Goal: Task Accomplishment & Management: Manage account settings

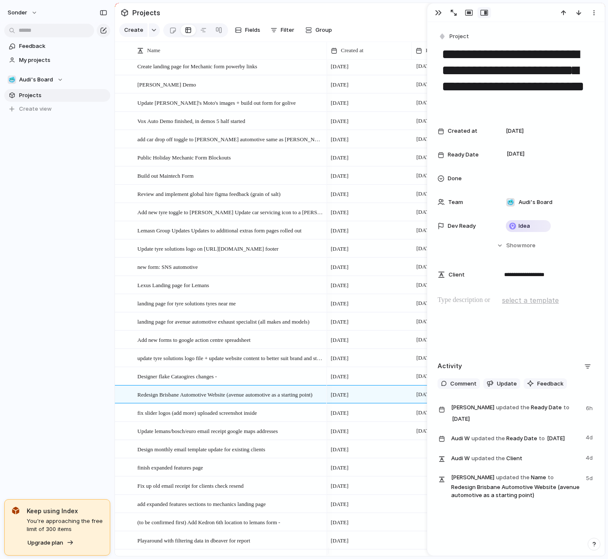
scroll to position [3, 0]
click at [419, 22] on section "Projects" at bounding box center [360, 12] width 490 height 19
click at [435, 13] on div "button" at bounding box center [438, 12] width 7 height 7
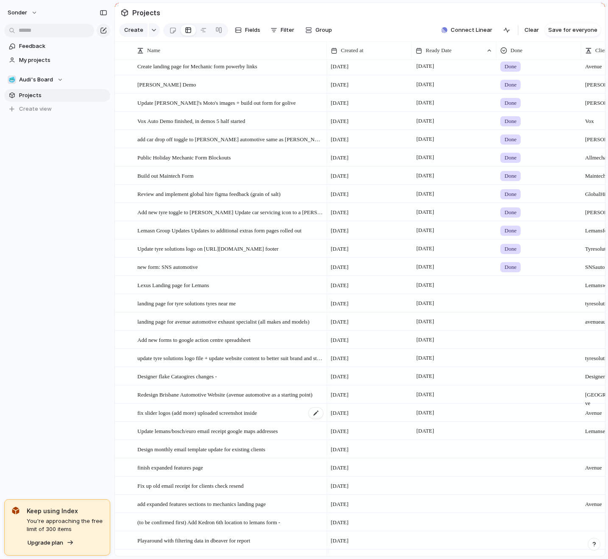
click at [256, 417] on span "fix slider logos (add more) uploaded screenshot inside" at bounding box center [197, 413] width 120 height 10
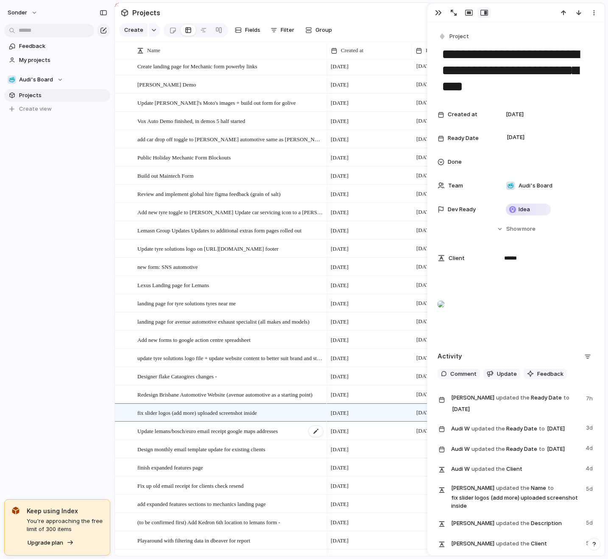
click at [239, 433] on span "Update lemans/bosch/euro email receipt google maps addresses" at bounding box center [207, 431] width 140 height 10
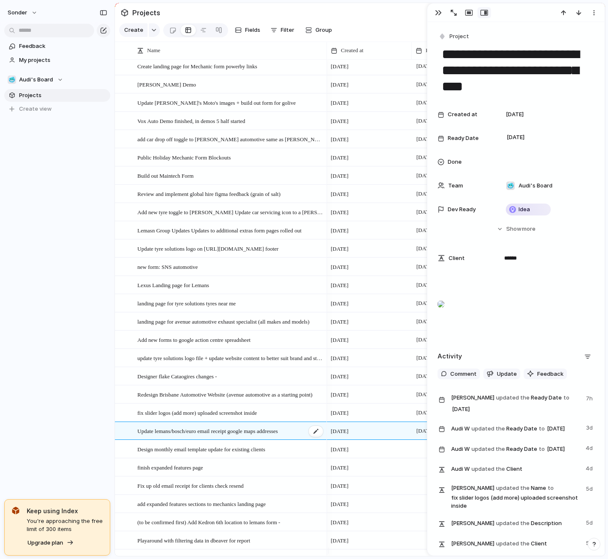
type textarea "**********"
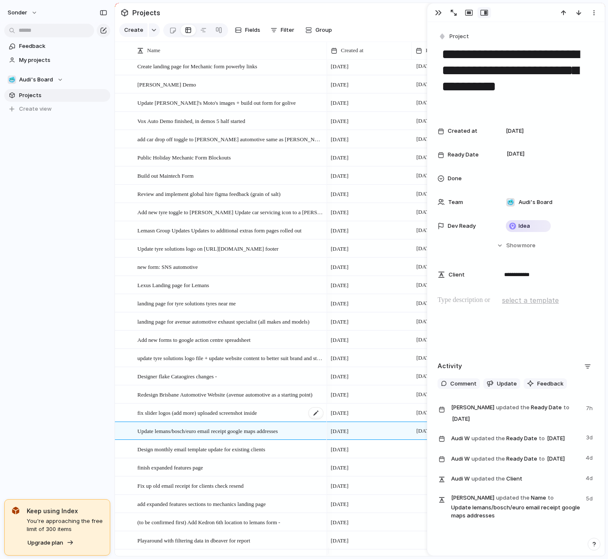
click at [269, 412] on div "fix slider logos (add more) uploaded screenshot inside" at bounding box center [230, 412] width 187 height 17
type textarea "**********"
type textarea "******"
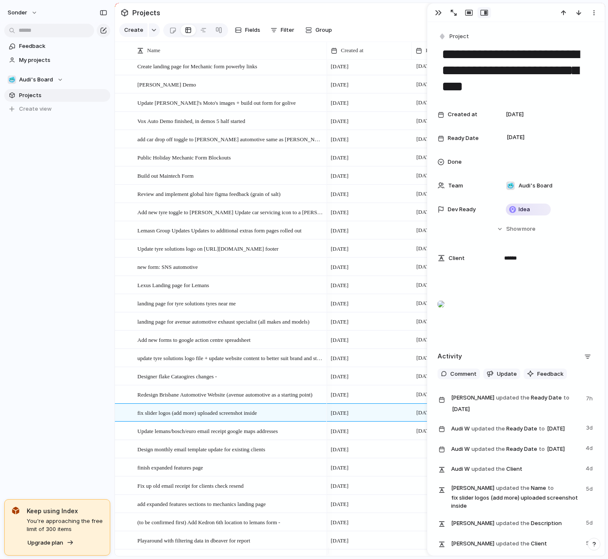
click at [428, 9] on div at bounding box center [515, 12] width 177 height 19
click at [438, 6] on div at bounding box center [515, 12] width 177 height 19
click at [436, 13] on div "button" at bounding box center [438, 12] width 7 height 7
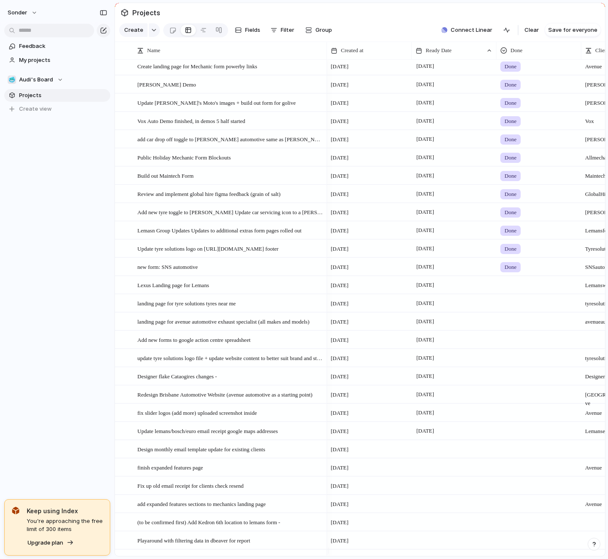
click at [517, 418] on div at bounding box center [539, 411] width 84 height 14
type input "**********"
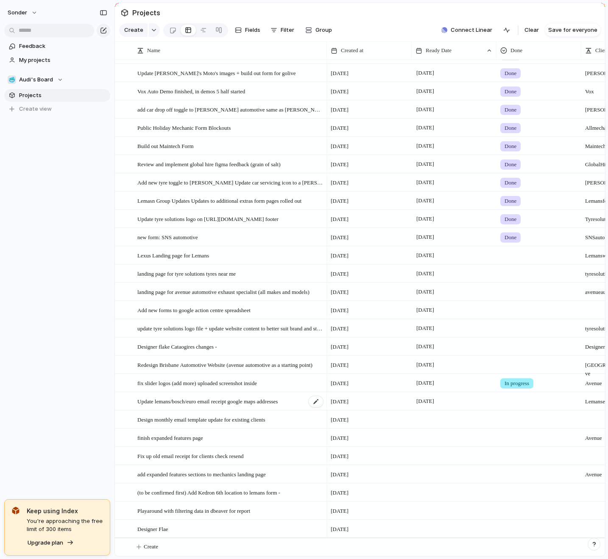
click at [247, 406] on div "Update lemans/bosch/euro email receipt google maps addresses" at bounding box center [230, 401] width 187 height 17
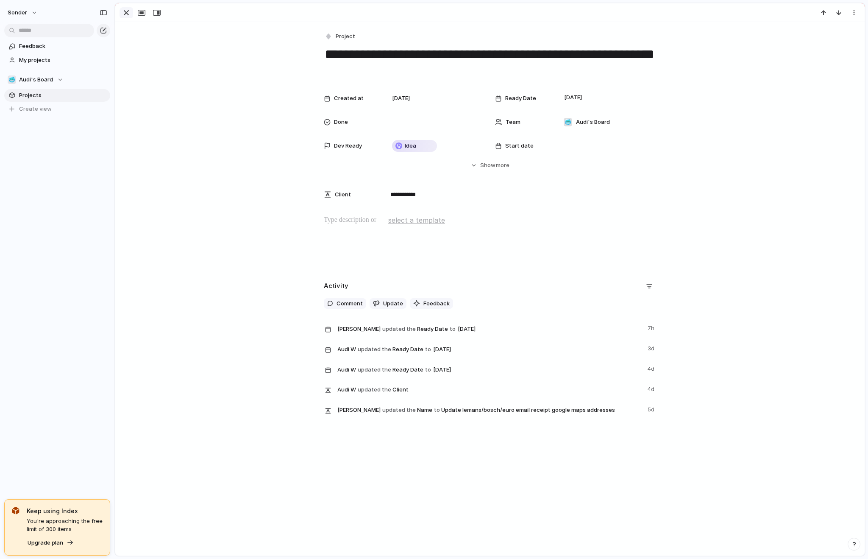
click at [126, 14] on div "button" at bounding box center [126, 13] width 10 height 10
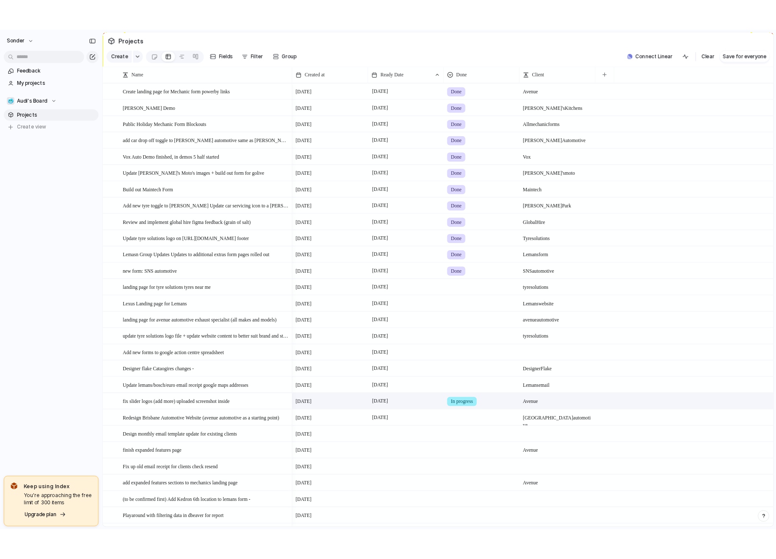
scroll to position [39, 0]
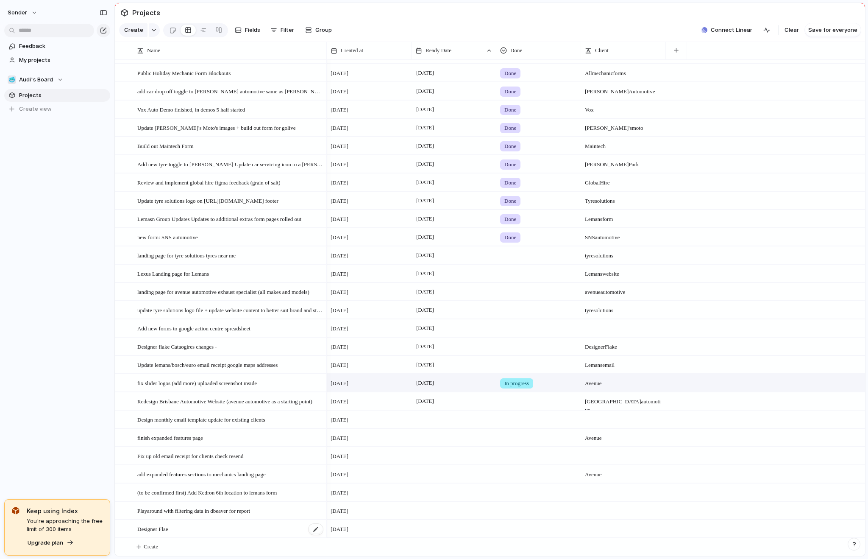
click at [168, 525] on span "Designer Flae" at bounding box center [152, 529] width 31 height 10
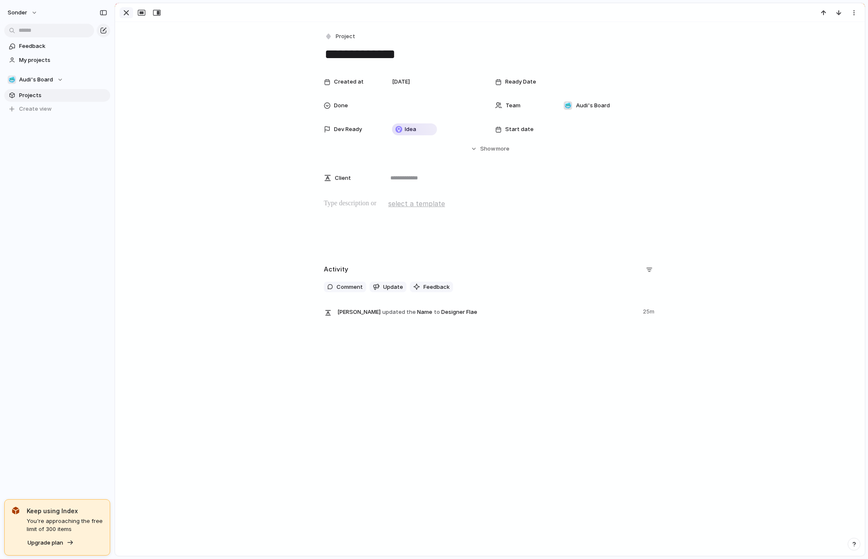
click at [124, 11] on div "button" at bounding box center [126, 13] width 10 height 10
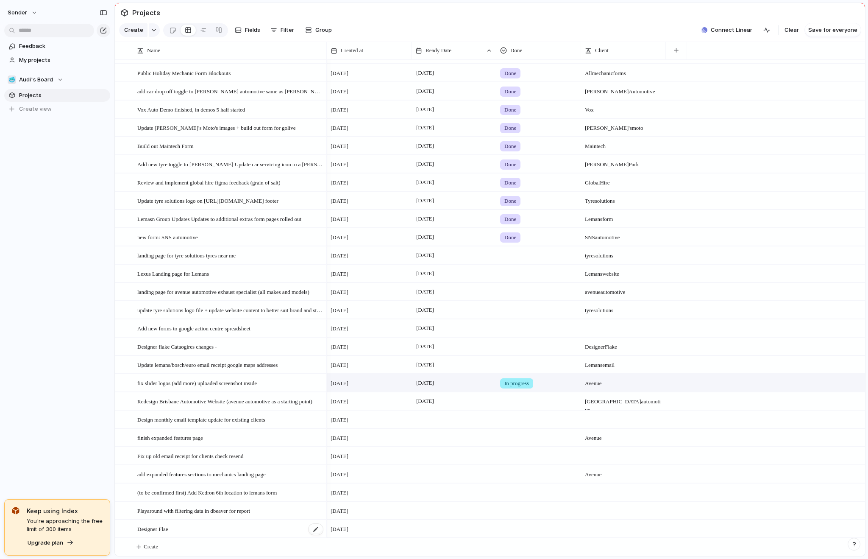
click at [150, 529] on span "Designer Flae" at bounding box center [152, 529] width 31 height 10
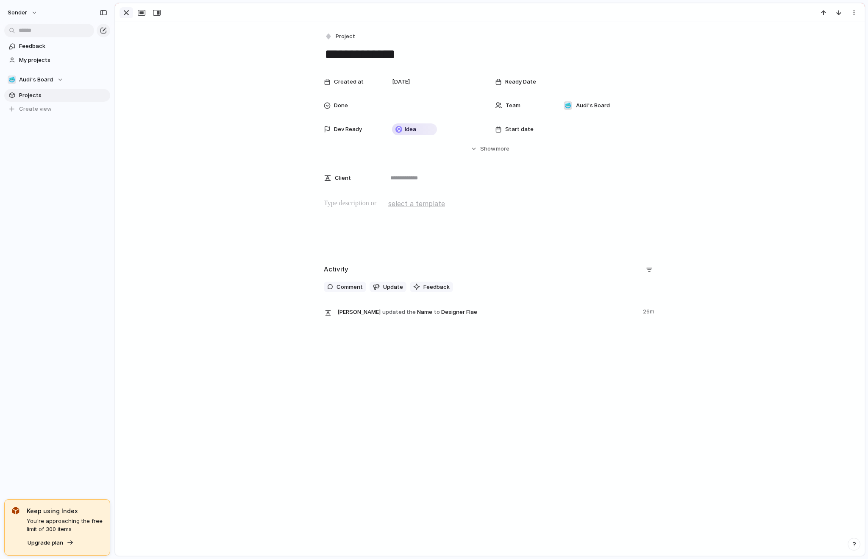
click at [129, 12] on div "button" at bounding box center [126, 13] width 10 height 10
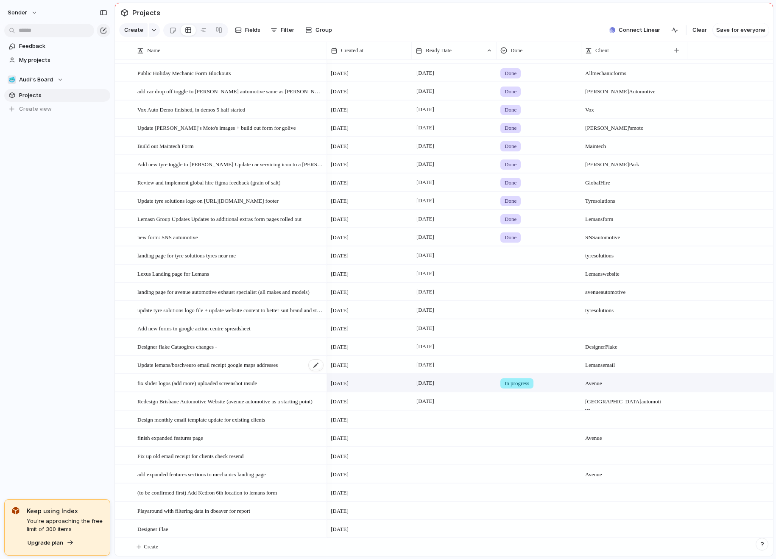
click at [238, 360] on span "Update lemans/bosch/euro email receipt google maps addresses" at bounding box center [207, 365] width 140 height 10
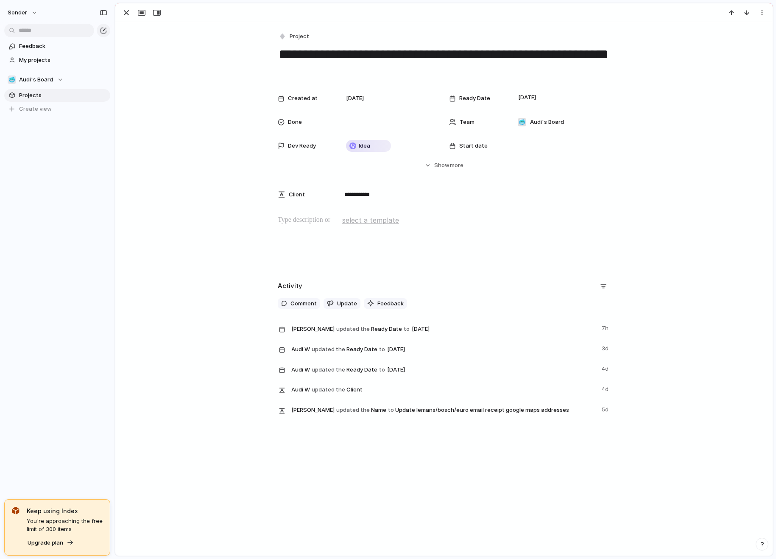
click at [305, 212] on div "**********" at bounding box center [443, 223] width 657 height 402
click at [303, 222] on p at bounding box center [444, 220] width 332 height 10
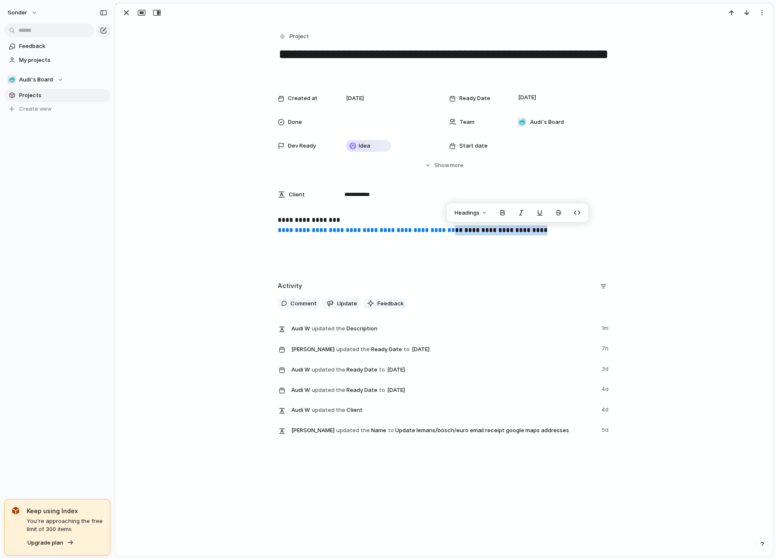
drag, startPoint x: 592, startPoint y: 226, endPoint x: 452, endPoint y: 230, distance: 140.9
click at [452, 230] on p "**********" at bounding box center [444, 225] width 332 height 20
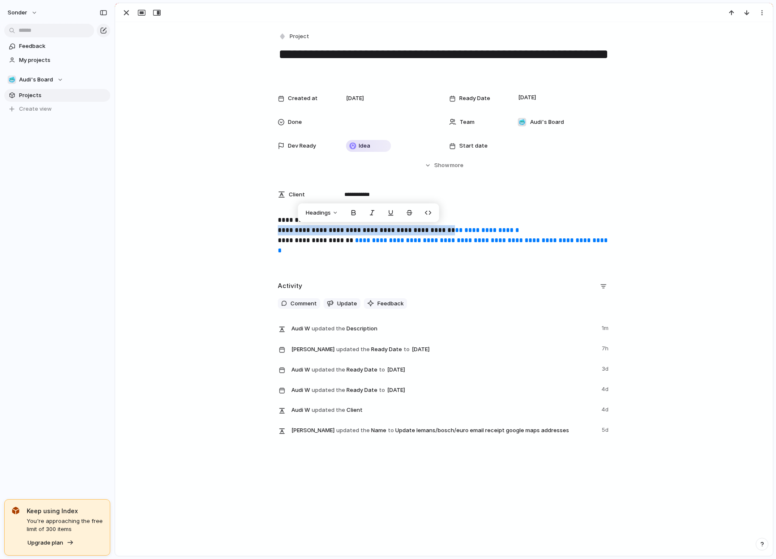
drag, startPoint x: 259, startPoint y: 232, endPoint x: 450, endPoint y: 229, distance: 190.9
click at [450, 229] on div "**********" at bounding box center [444, 242] width 637 height 54
copy link "**********"
click at [553, 258] on div "**********" at bounding box center [444, 242] width 637 height 54
click at [349, 147] on div at bounding box center [352, 145] width 7 height 7
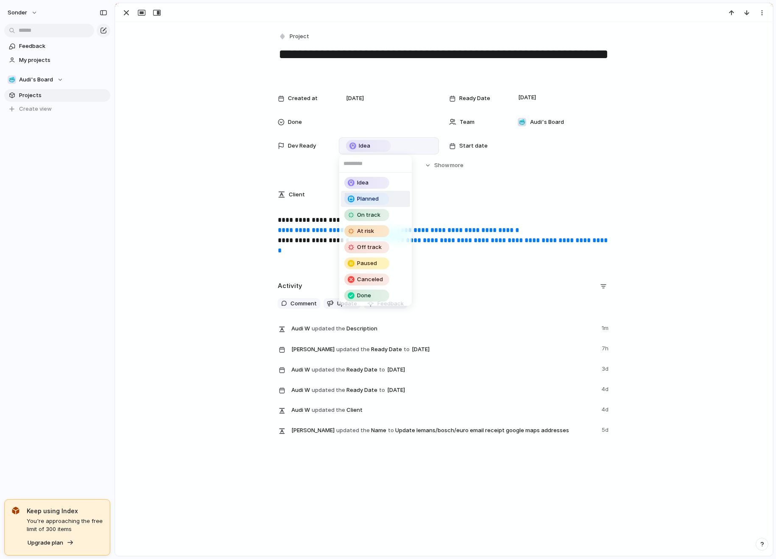
click at [370, 198] on span "Planned" at bounding box center [368, 199] width 22 height 8
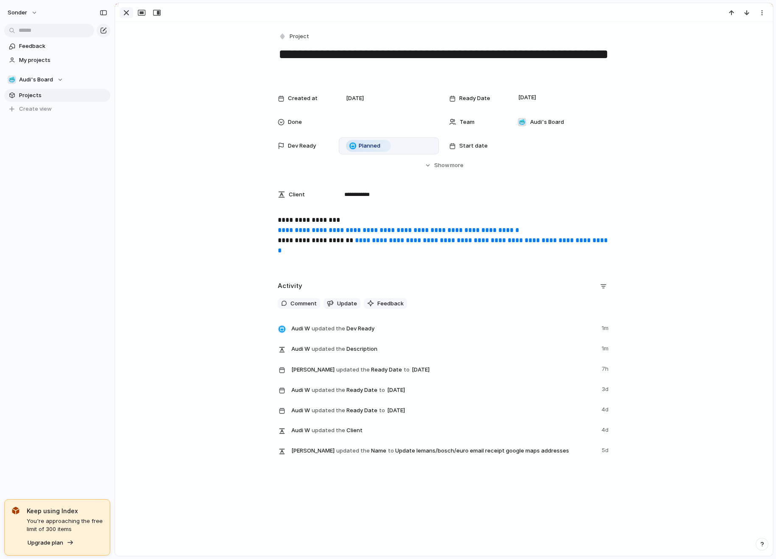
click at [124, 11] on div "button" at bounding box center [126, 13] width 10 height 10
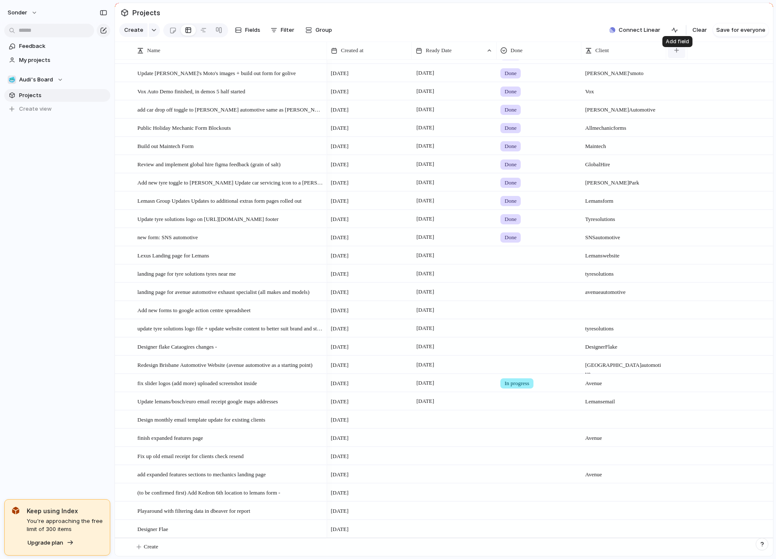
click at [608, 56] on button "button" at bounding box center [676, 50] width 17 height 15
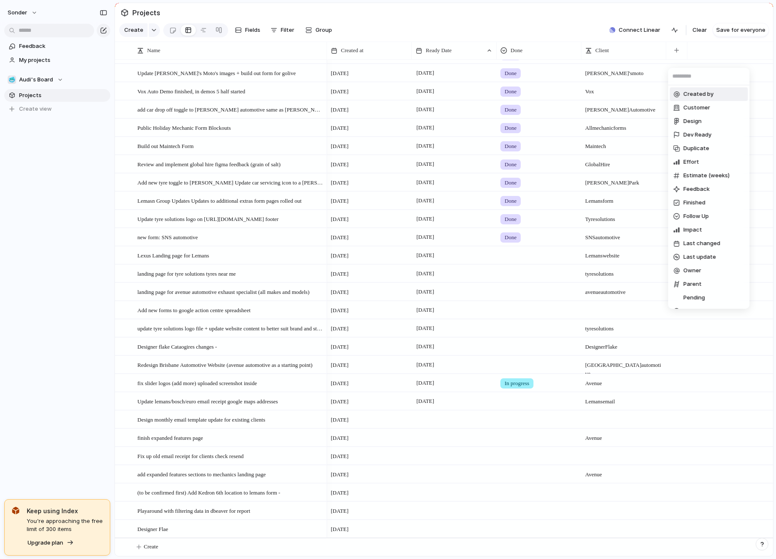
click at [564, 217] on div "Created by Customer Design Dev Ready Duplicate Effort Estimate (weeks) Feedback…" at bounding box center [388, 279] width 776 height 559
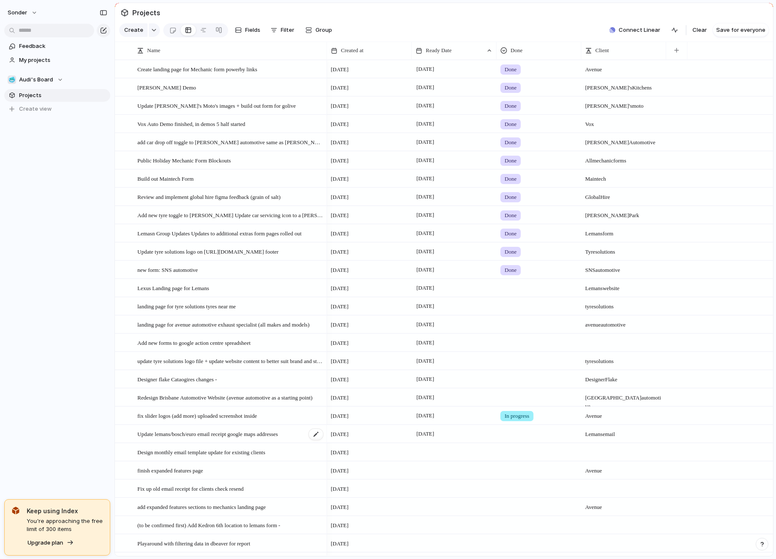
click at [164, 438] on span "Update lemans/bosch/euro email receipt google maps addresses" at bounding box center [207, 434] width 140 height 10
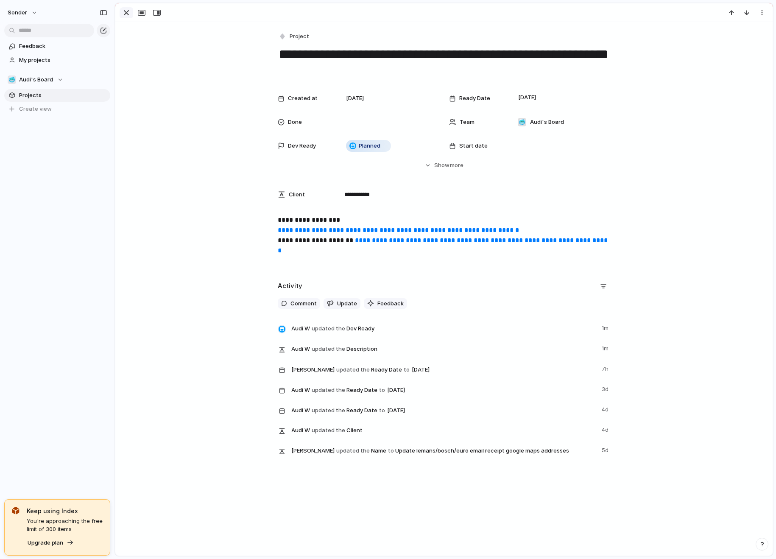
click at [123, 16] on div "button" at bounding box center [126, 13] width 10 height 10
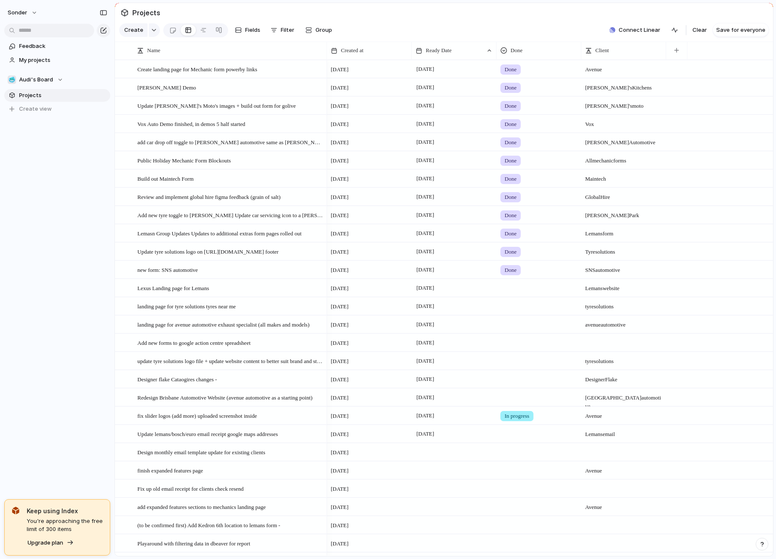
click at [526, 420] on span "In progress" at bounding box center [517, 416] width 25 height 8
click at [255, 405] on div "Live Done In progress No Done" at bounding box center [388, 279] width 776 height 559
click at [254, 417] on span "fix slider logos (add more) uploaded screenshot inside" at bounding box center [197, 415] width 120 height 10
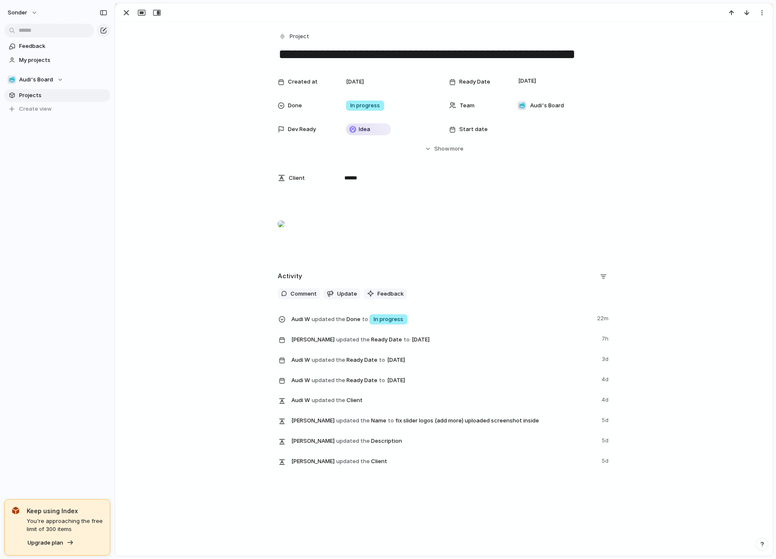
click at [321, 236] on p at bounding box center [444, 225] width 332 height 20
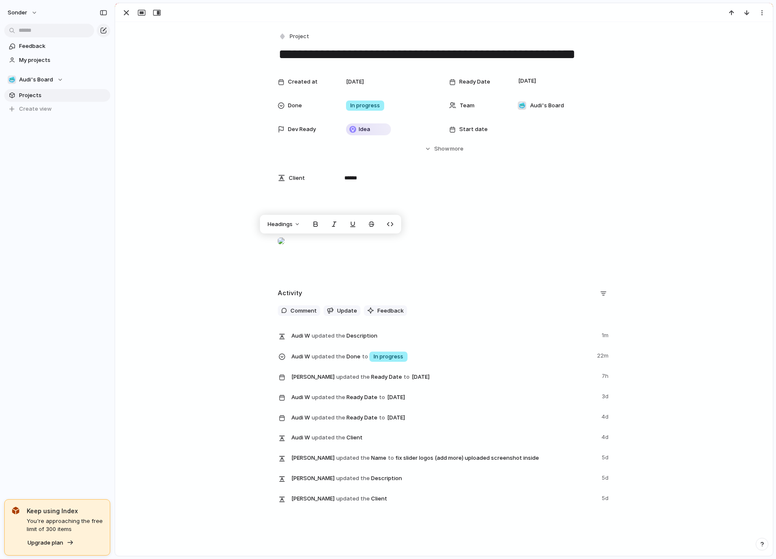
click at [359, 198] on div "**********" at bounding box center [443, 267] width 657 height 491
click at [343, 204] on p at bounding box center [444, 203] width 332 height 10
click at [125, 14] on div "button" at bounding box center [126, 13] width 10 height 10
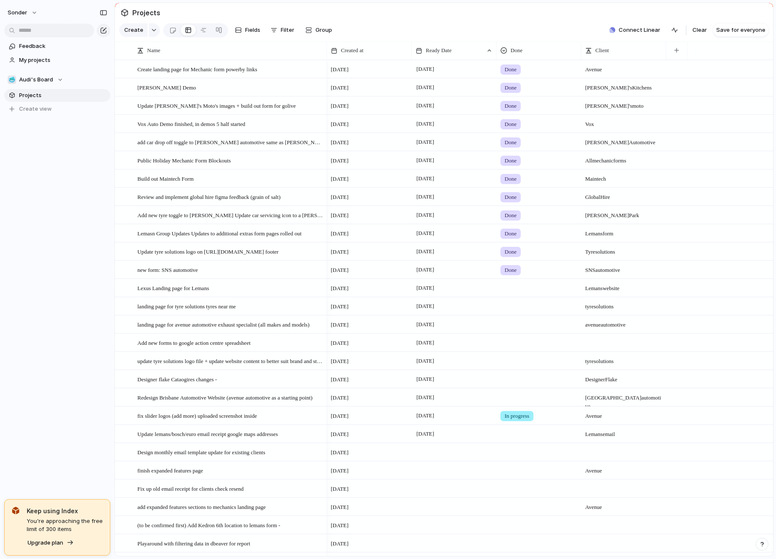
drag, startPoint x: 676, startPoint y: 57, endPoint x: 581, endPoint y: 278, distance: 239.9
click at [608, 236] on div "Name Created at Ready Date Done Client Create landing page for Mechanic form po…" at bounding box center [444, 299] width 658 height 514
click at [216, 420] on span "fix slider logos (add more) uploaded screenshot inside" at bounding box center [197, 415] width 120 height 10
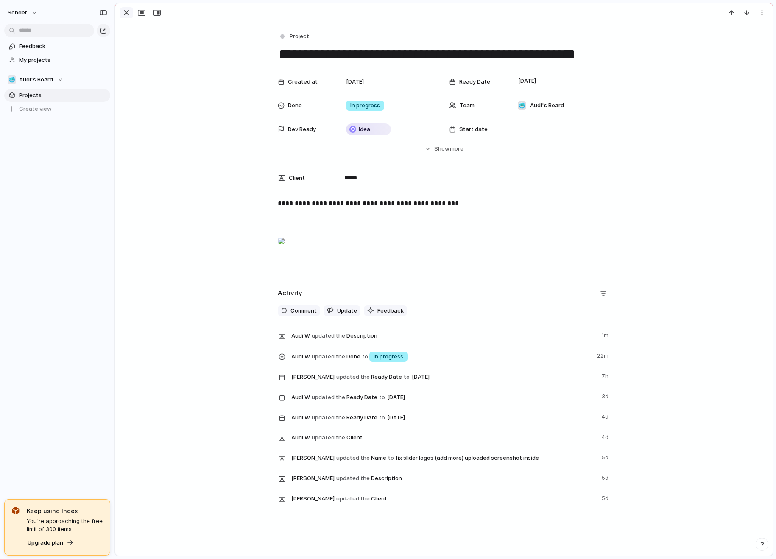
click at [123, 13] on div "button" at bounding box center [126, 13] width 10 height 10
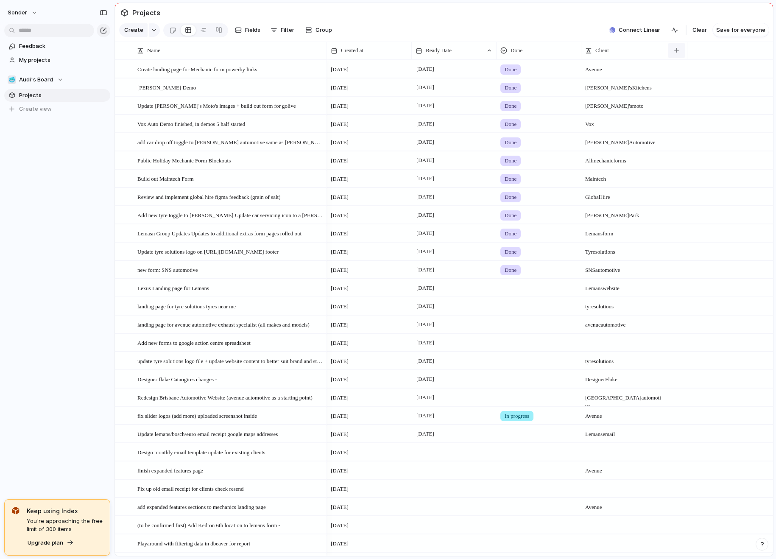
click at [608, 53] on div "button" at bounding box center [676, 50] width 5 height 5
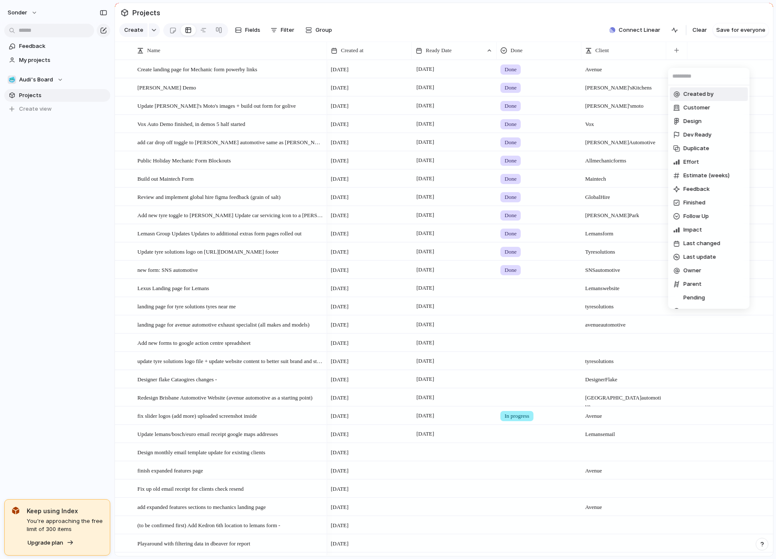
type input "*"
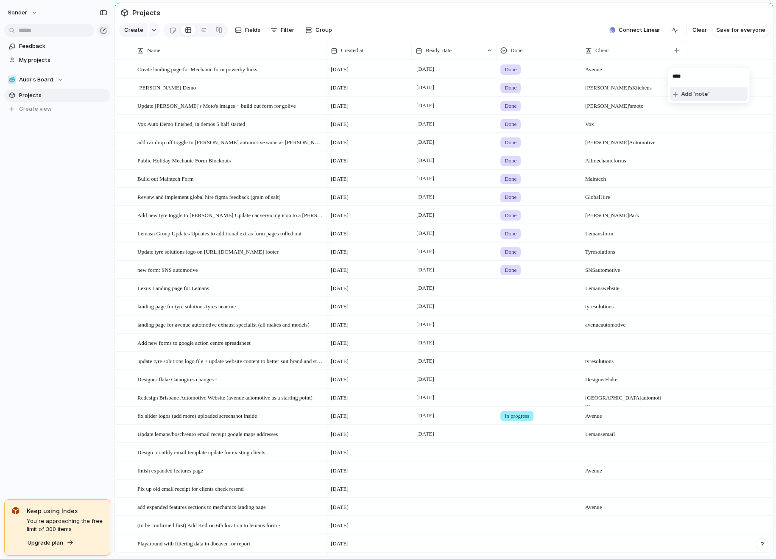
type input "*****"
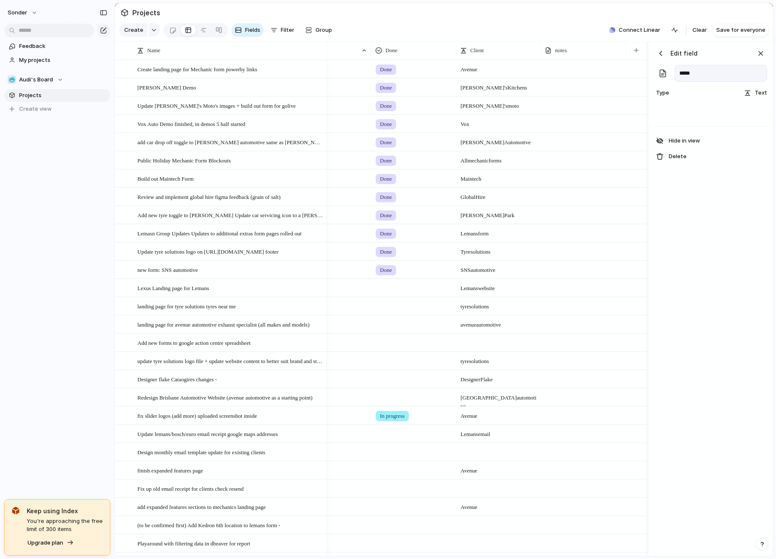
click at [608, 59] on header "Edit field" at bounding box center [710, 53] width 113 height 13
click at [574, 58] on div "Created at Ready Date Done Client notes" at bounding box center [424, 51] width 445 height 18
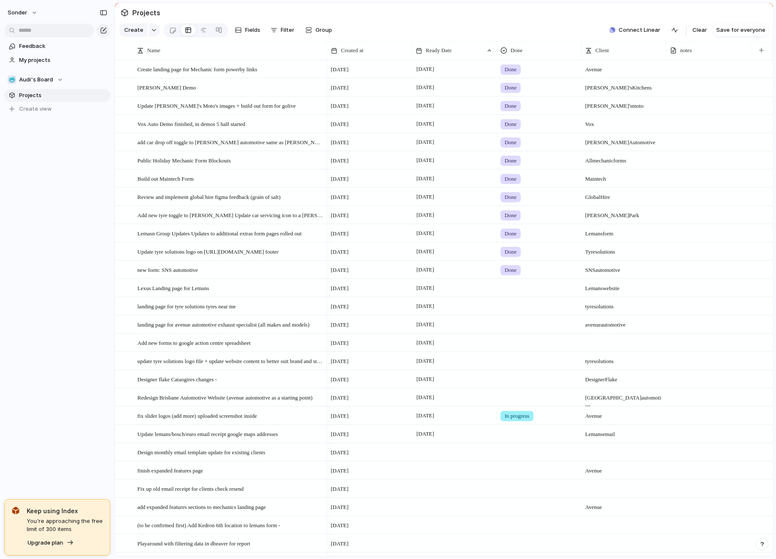
click at [608, 424] on div at bounding box center [708, 415] width 85 height 17
click at [212, 420] on span "fix slider logos (add more) uploaded screenshot inside" at bounding box center [197, 415] width 120 height 10
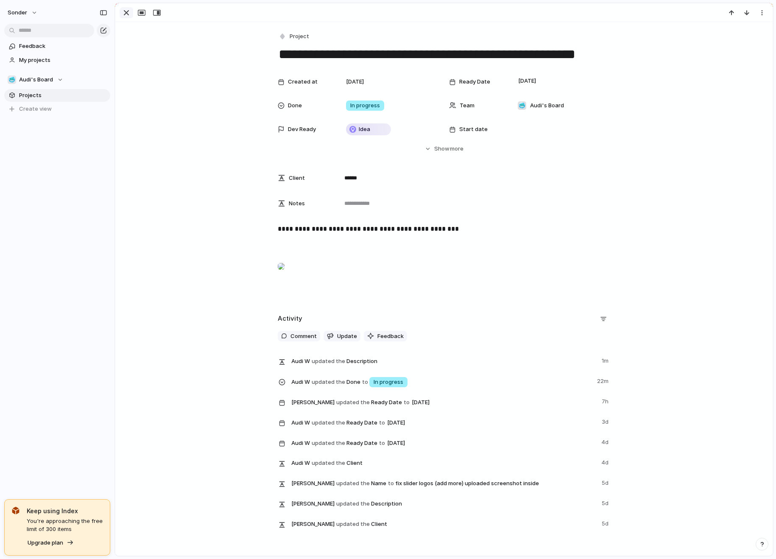
click at [127, 11] on div "button" at bounding box center [126, 13] width 10 height 10
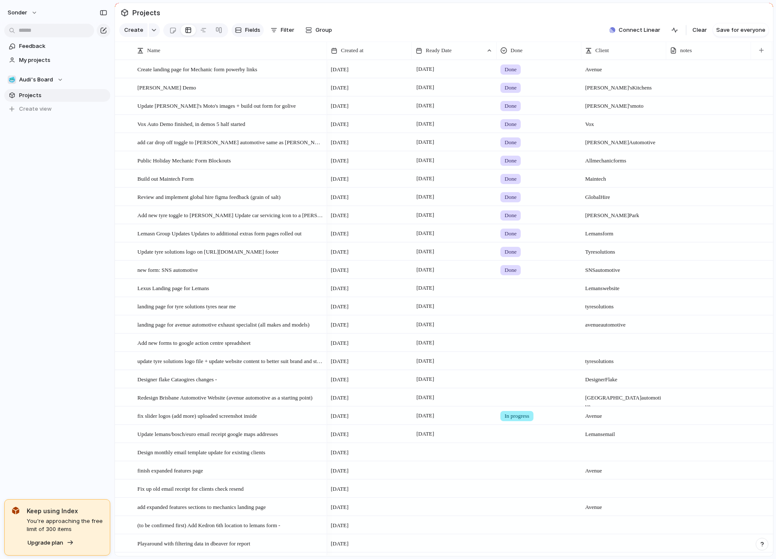
click at [245, 32] on span "Fields" at bounding box center [252, 30] width 15 height 8
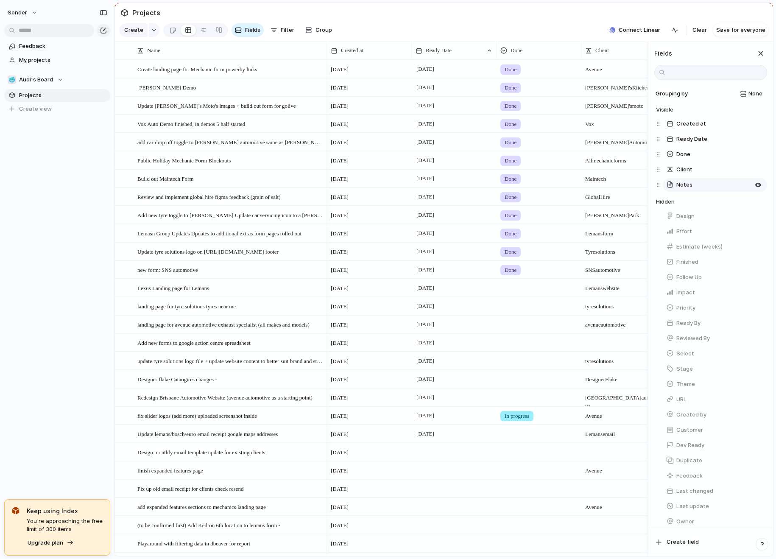
click at [608, 187] on button "notes" at bounding box center [715, 185] width 104 height 14
click at [608, 58] on div "button" at bounding box center [760, 53] width 9 height 9
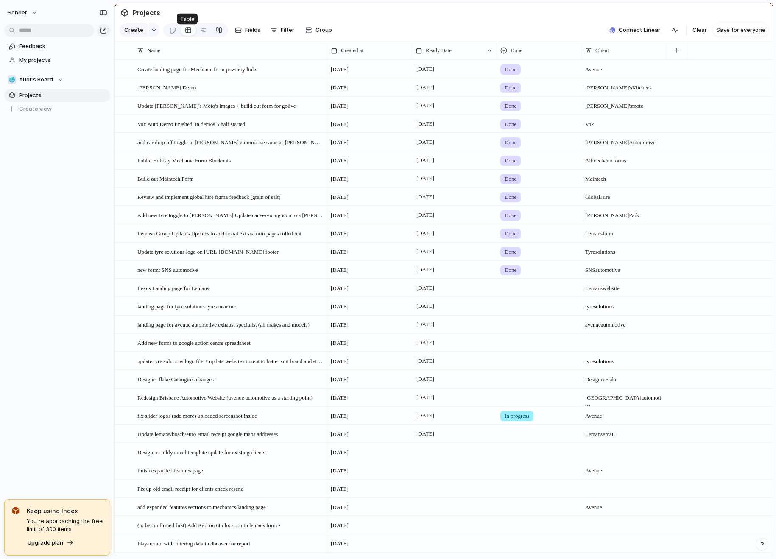
click at [215, 34] on div at bounding box center [218, 30] width 7 height 14
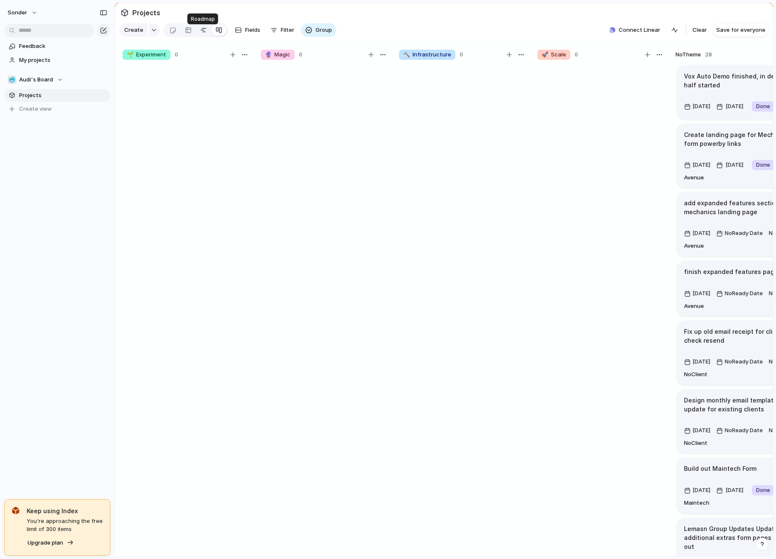
click at [202, 33] on div at bounding box center [203, 30] width 7 height 14
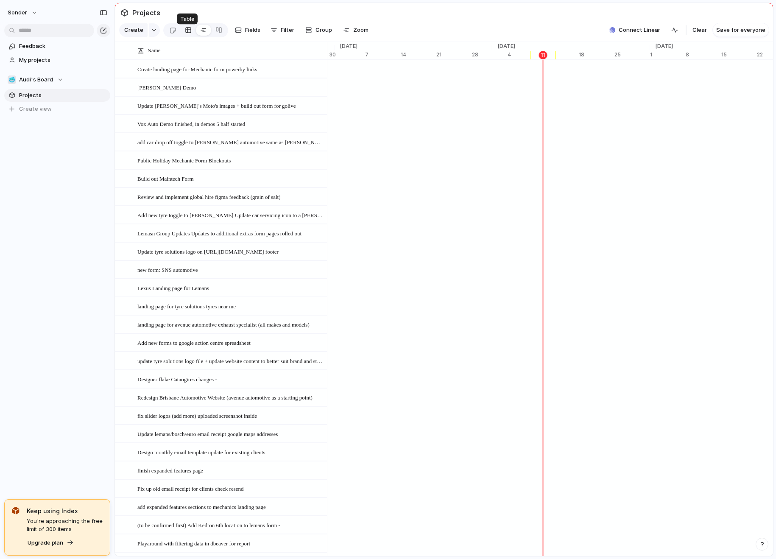
scroll to position [0, 5412]
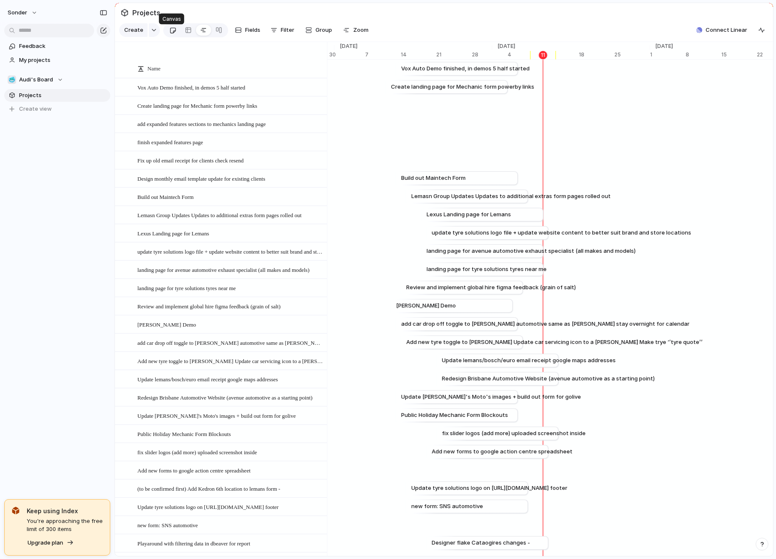
click at [173, 34] on div at bounding box center [172, 30] width 7 height 14
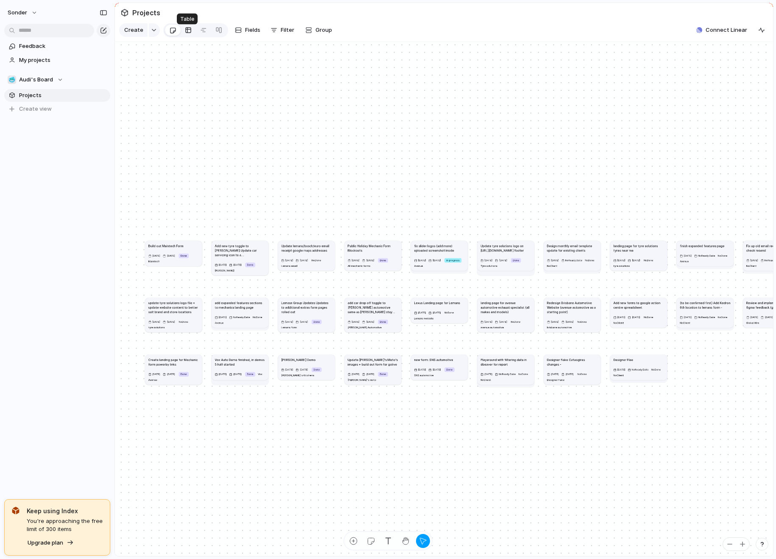
click at [188, 34] on div at bounding box center [188, 30] width 7 height 14
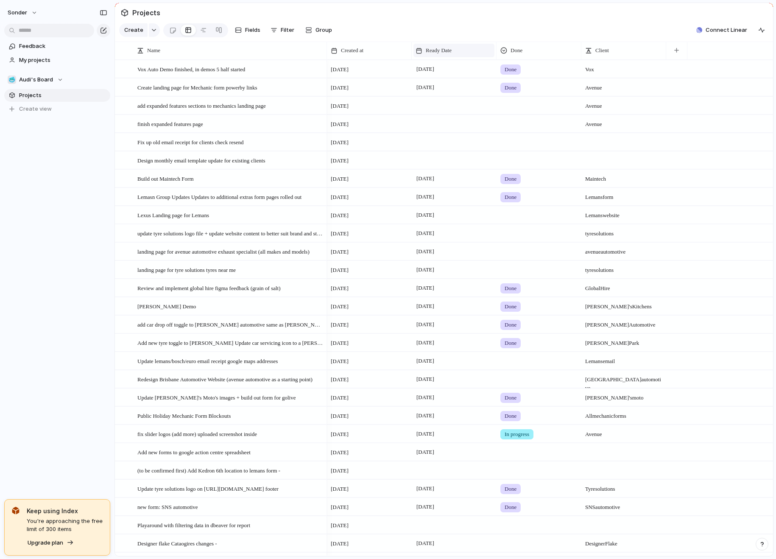
click at [460, 53] on div "Ready Date" at bounding box center [454, 50] width 77 height 8
click at [461, 107] on li "Sort ascending" at bounding box center [447, 103] width 62 height 14
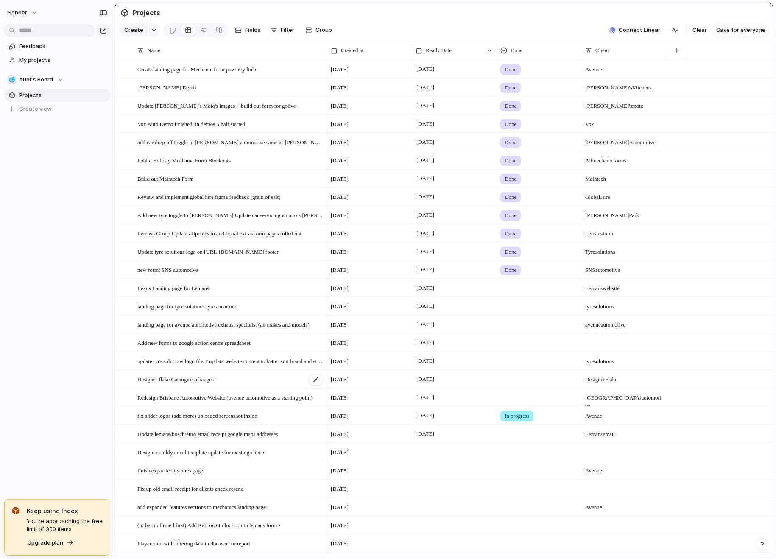
scroll to position [39, 0]
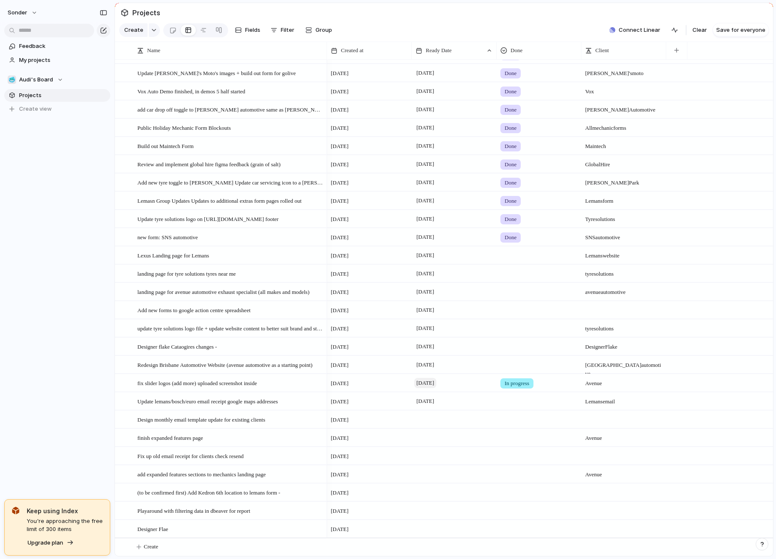
click at [429, 383] on span "[DATE]" at bounding box center [425, 383] width 22 height 10
click at [436, 385] on span "[DATE]" at bounding box center [425, 383] width 22 height 10
click at [446, 468] on button "11" at bounding box center [444, 469] width 17 height 17
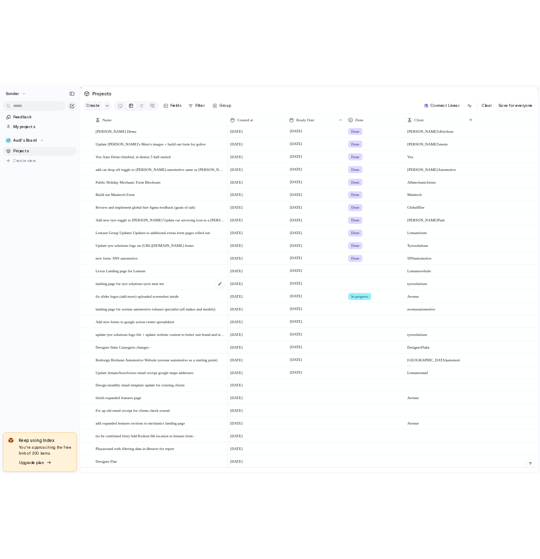
scroll to position [0, 0]
